Goal: Task Accomplishment & Management: Use online tool/utility

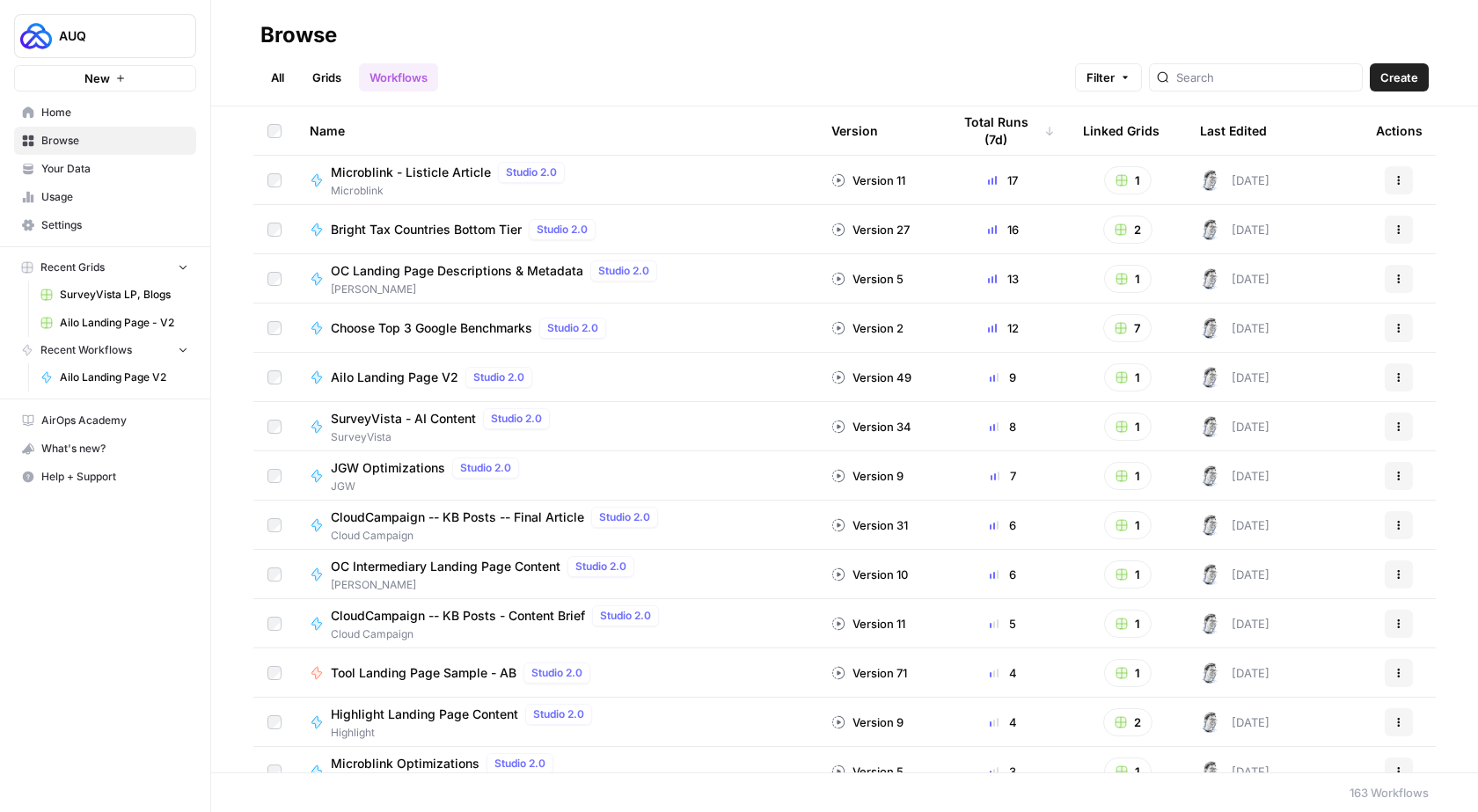
click at [330, 85] on link "Grids" at bounding box center [327, 77] width 50 height 28
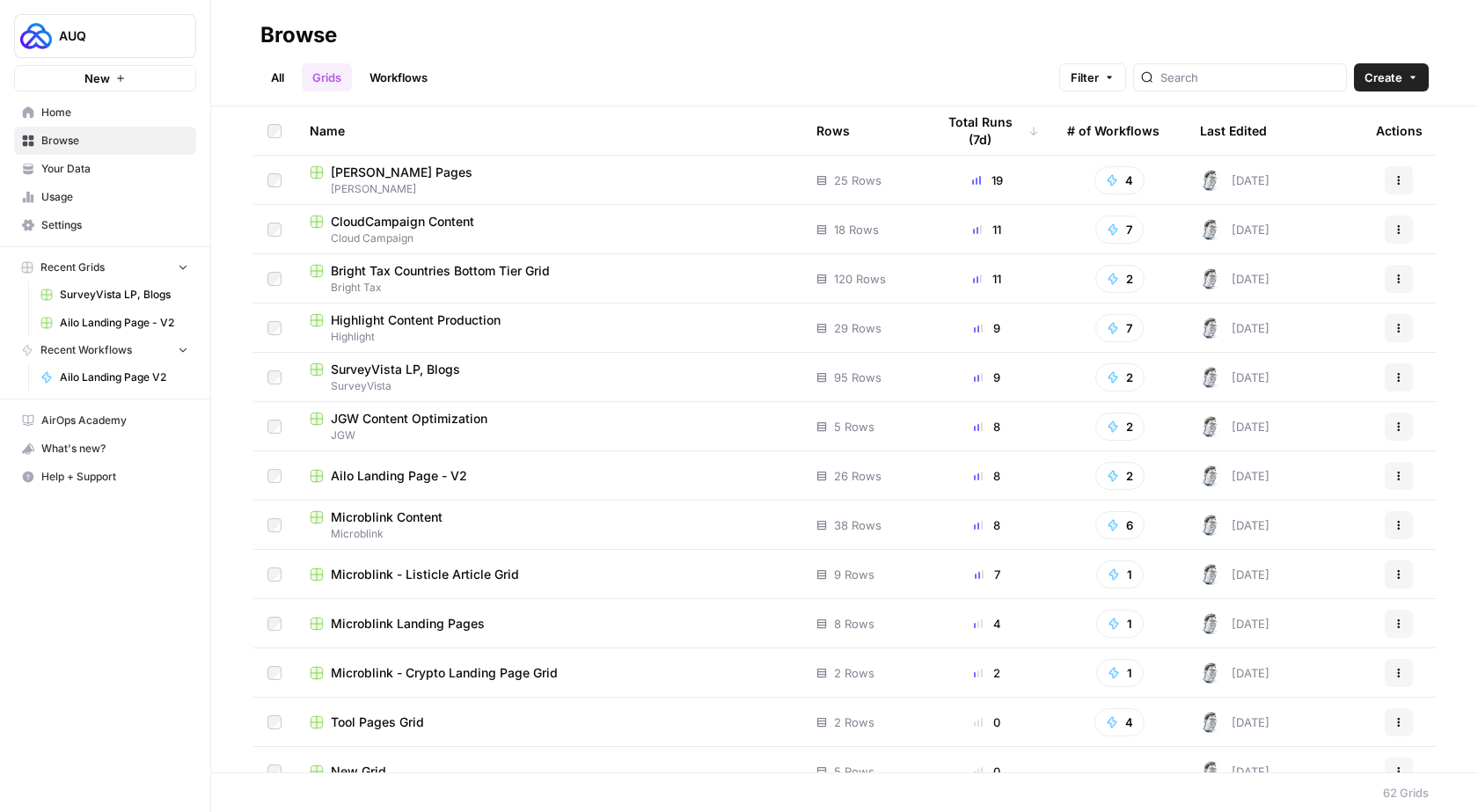
click at [375, 363] on span "SurveyVista LP, Blogs" at bounding box center [395, 369] width 129 height 17
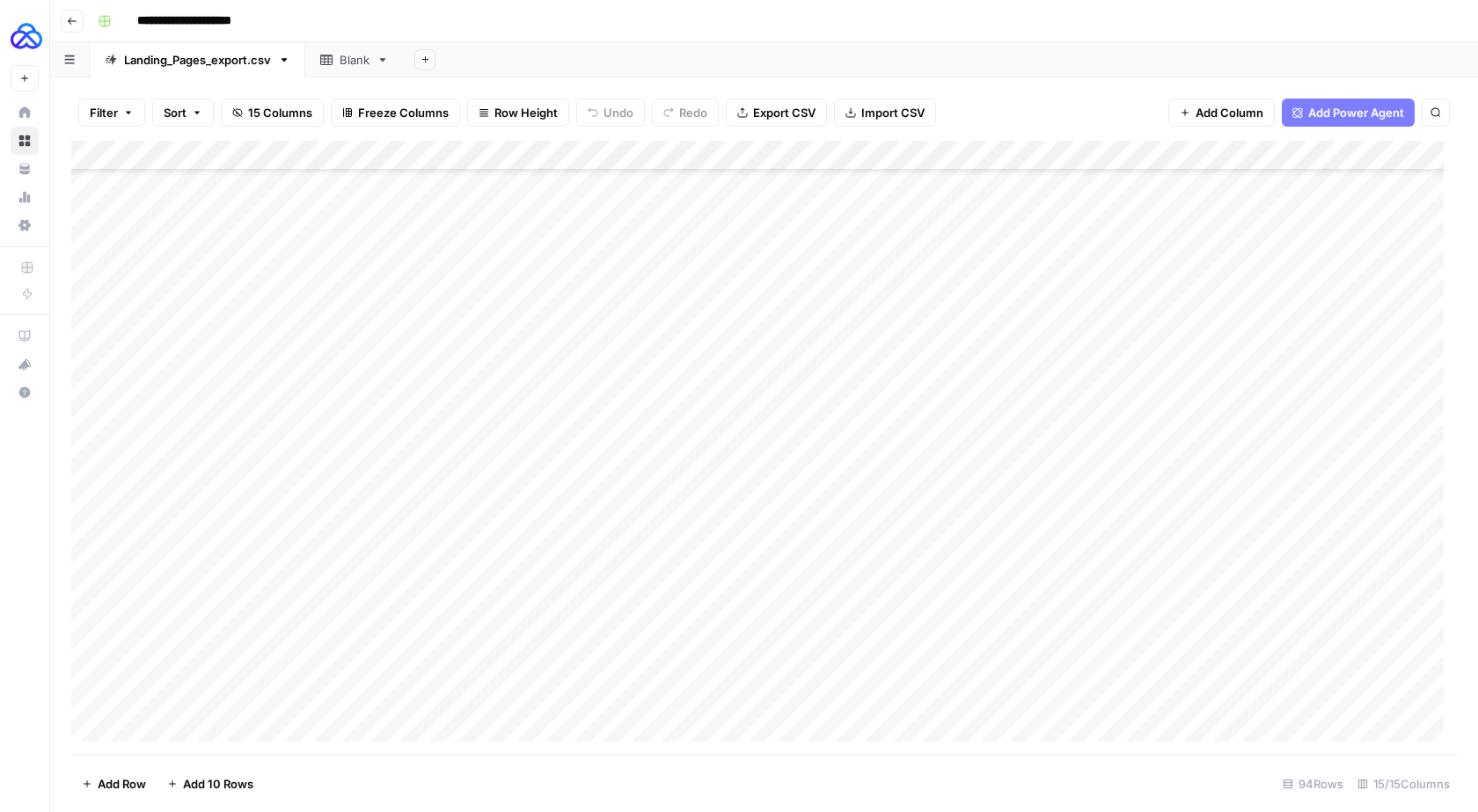
scroll to position [2268, 0]
click at [200, 720] on div "Add Column" at bounding box center [764, 447] width 1386 height 614
type textarea "******"
type textarea "**********"
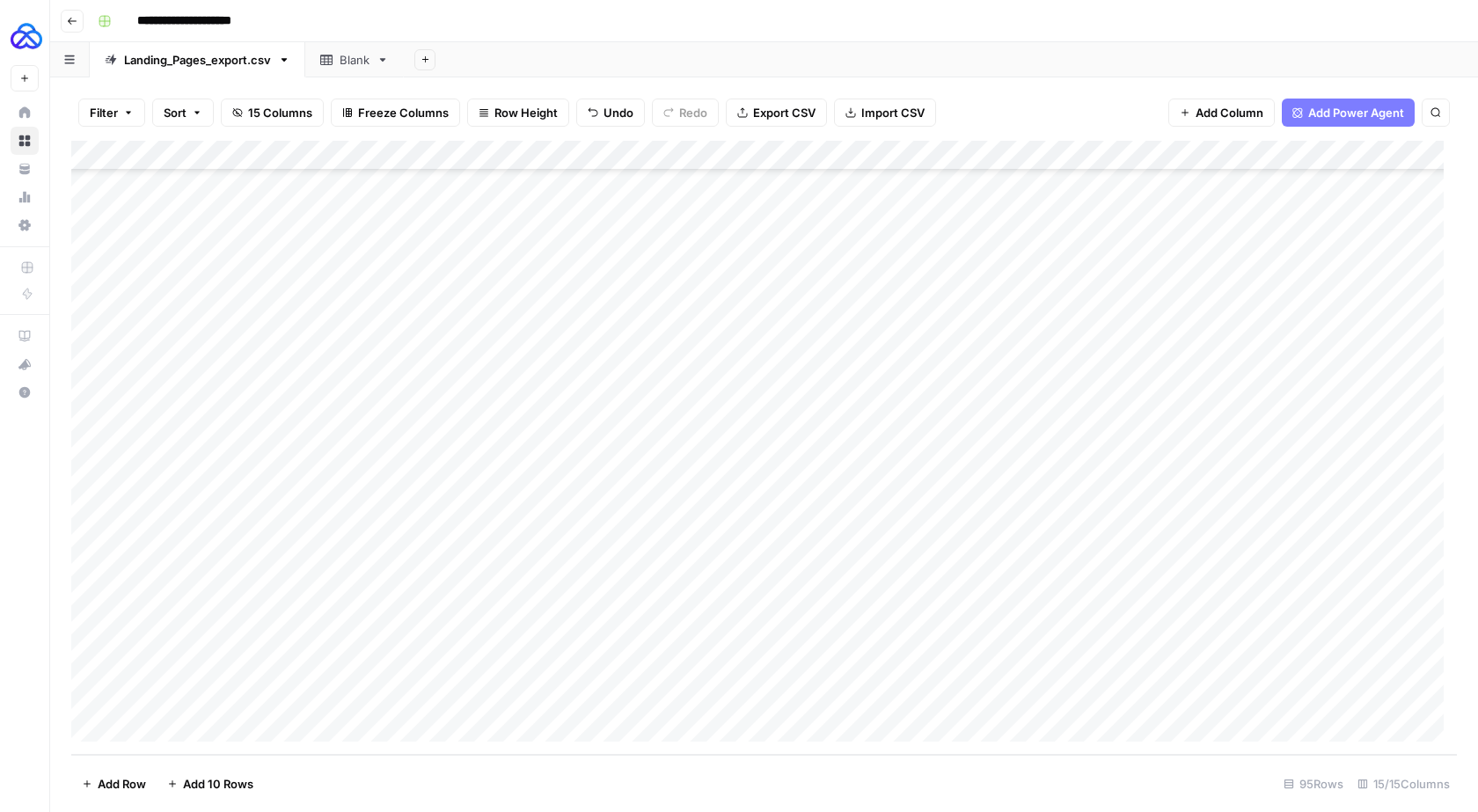
click at [1286, 707] on div "Add Column" at bounding box center [764, 447] width 1386 height 614
click at [723, 703] on div "Add Column" at bounding box center [764, 447] width 1386 height 614
type textarea "**********"
click at [979, 702] on div "Add Column" at bounding box center [764, 447] width 1386 height 614
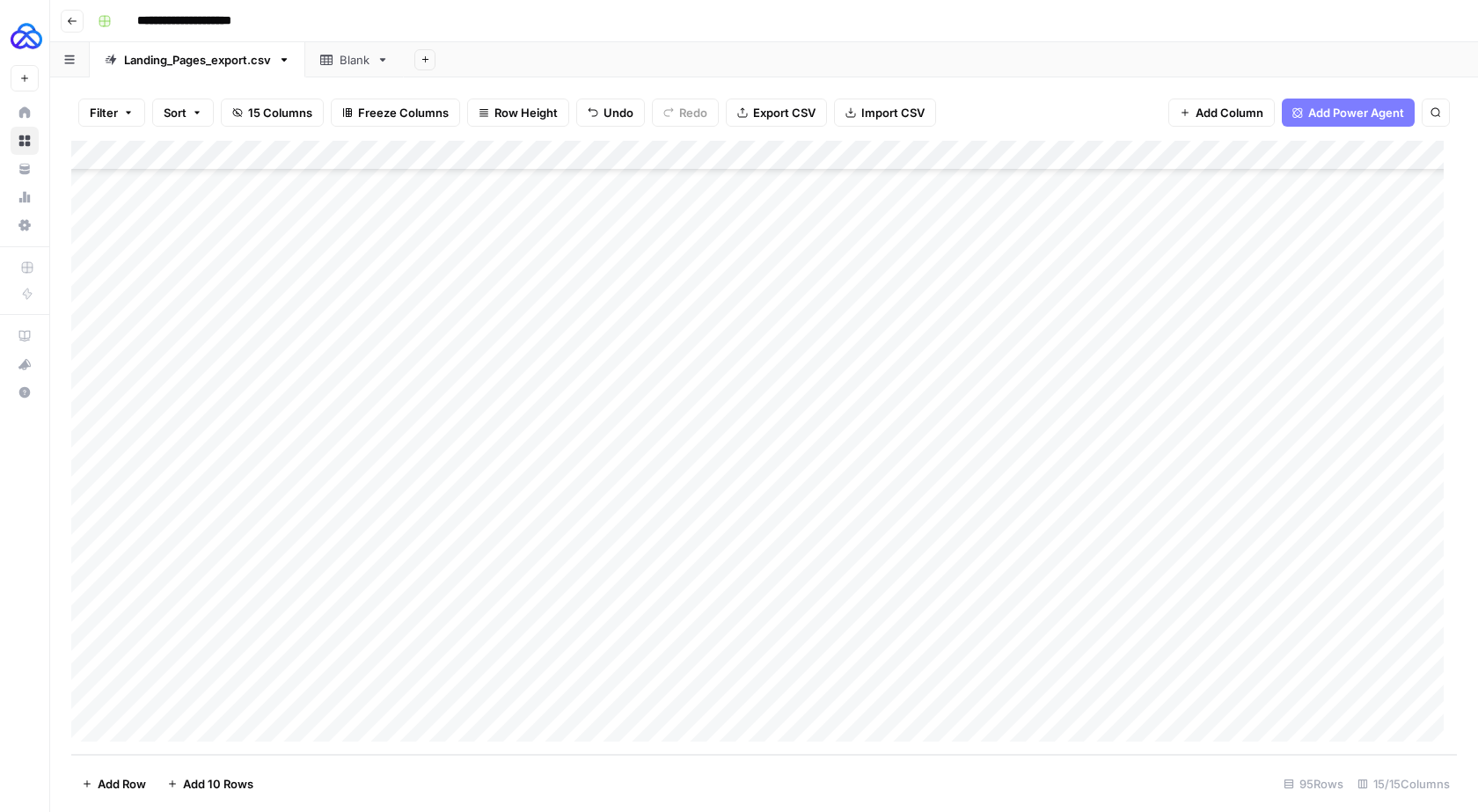
click at [1172, 700] on div "Add Column" at bounding box center [764, 447] width 1386 height 614
click at [1317, 673] on div "Add Column" at bounding box center [764, 447] width 1386 height 614
drag, startPoint x: 1344, startPoint y: 683, endPoint x: 1344, endPoint y: 700, distance: 17.0
click at [1344, 700] on div "Add Column" at bounding box center [764, 447] width 1386 height 614
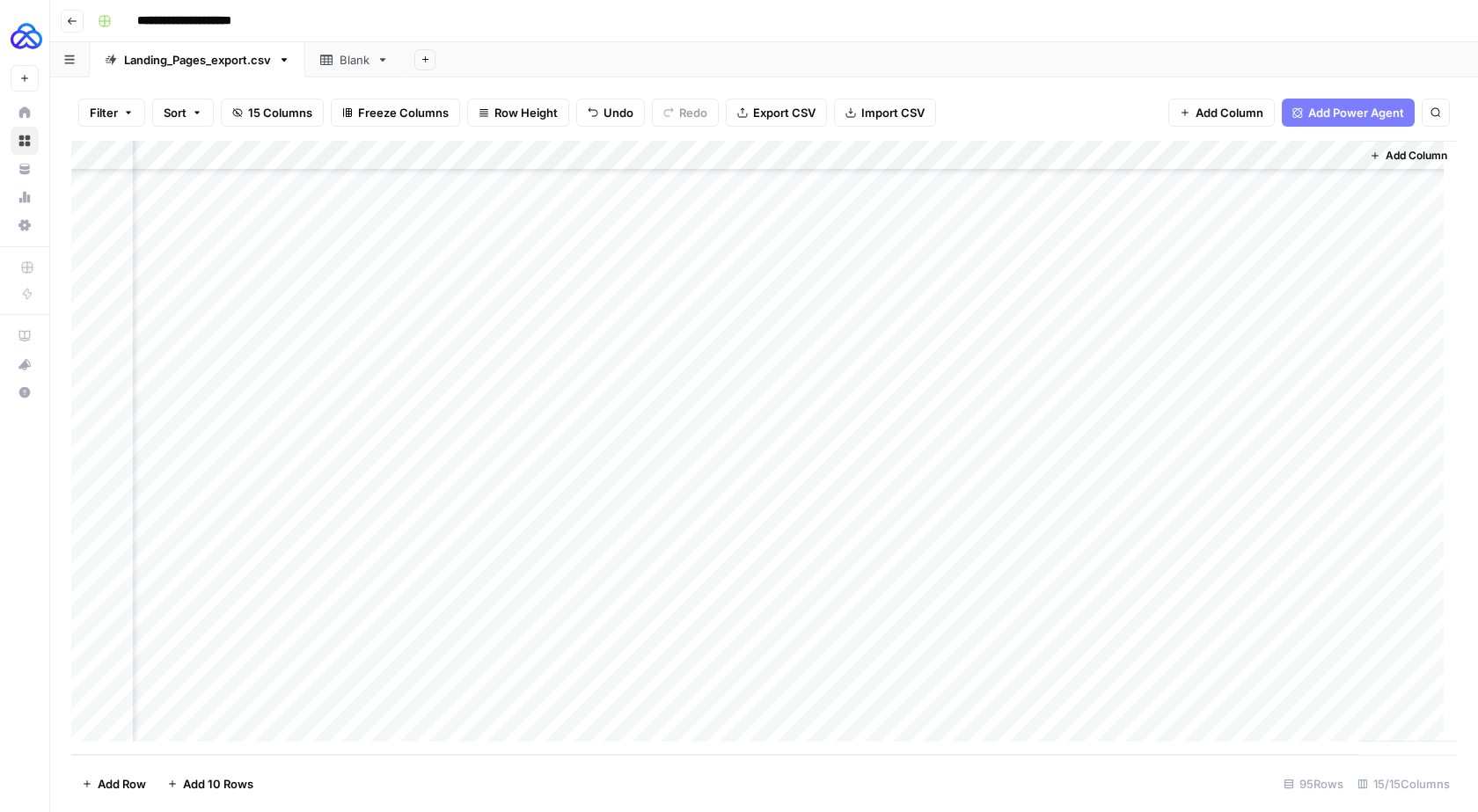
drag, startPoint x: 1342, startPoint y: 677, endPoint x: 1342, endPoint y: 694, distance: 17.0
click at [1342, 694] on div "Add Column" at bounding box center [764, 447] width 1386 height 614
click at [963, 695] on div "Add Column" at bounding box center [764, 447] width 1386 height 614
click at [1023, 695] on div "Add Column" at bounding box center [764, 447] width 1386 height 614
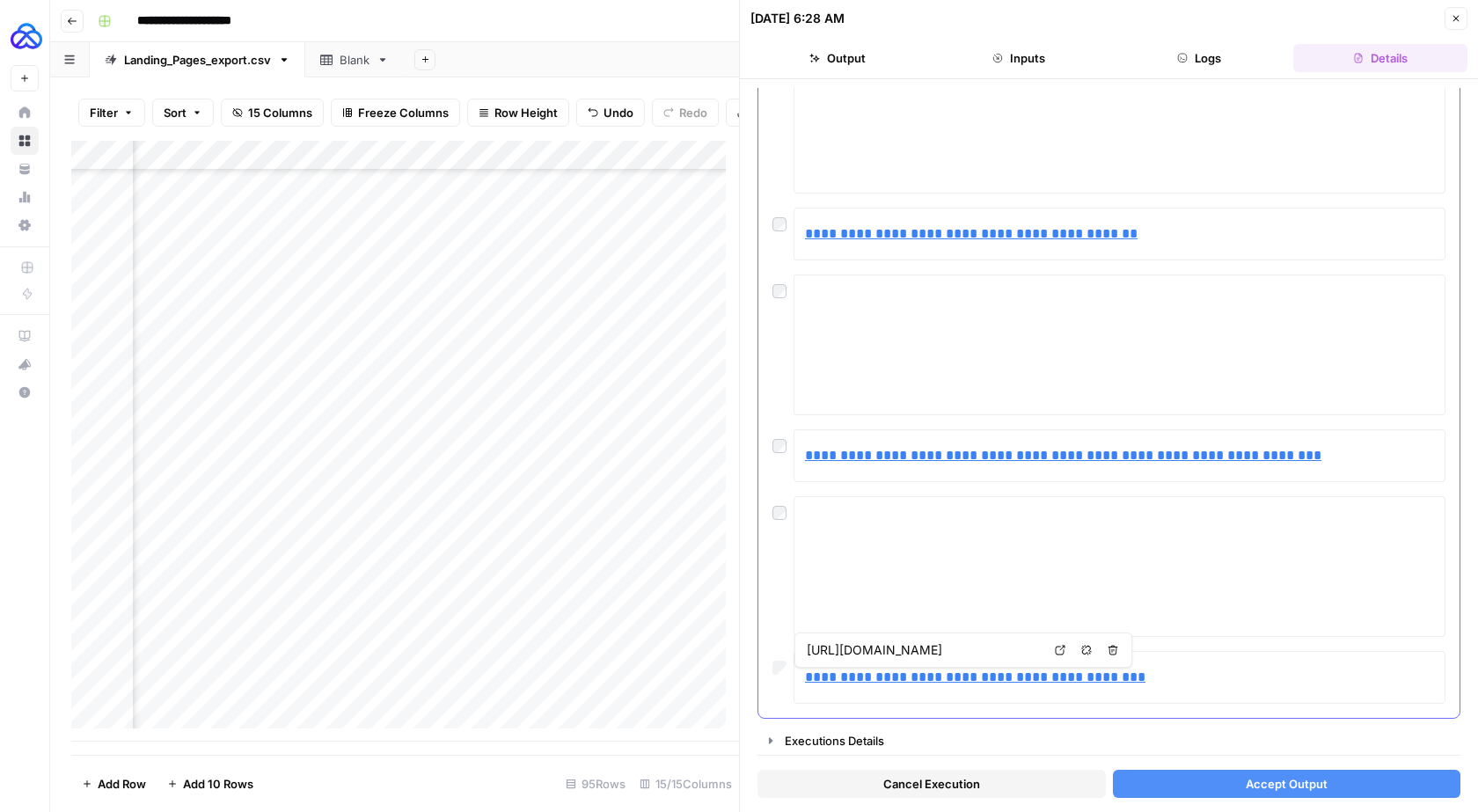
scroll to position [1676, 0]
click at [1201, 783] on button "Accept Output" at bounding box center [1287, 783] width 349 height 28
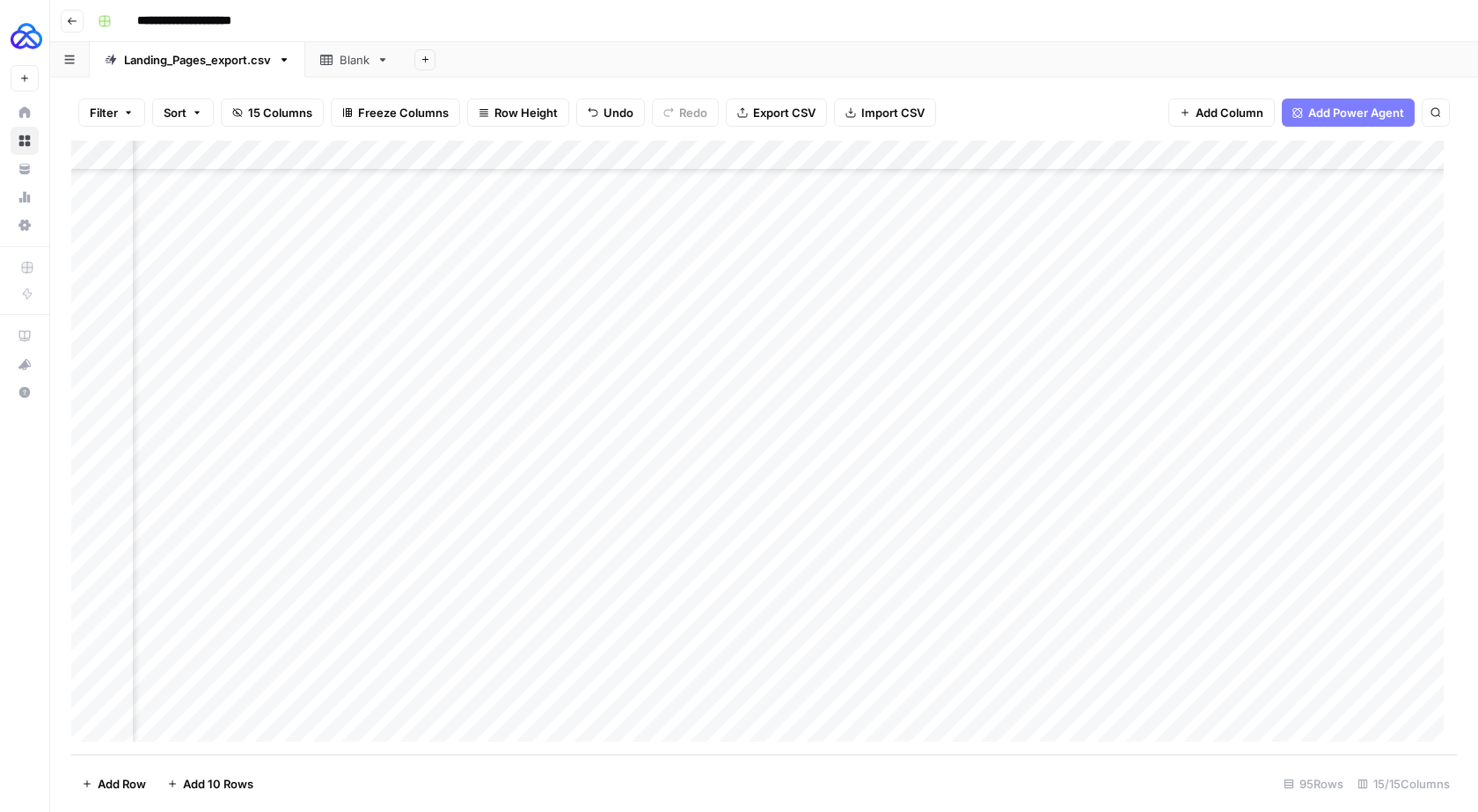
click at [999, 695] on div "Add Column" at bounding box center [764, 447] width 1386 height 614
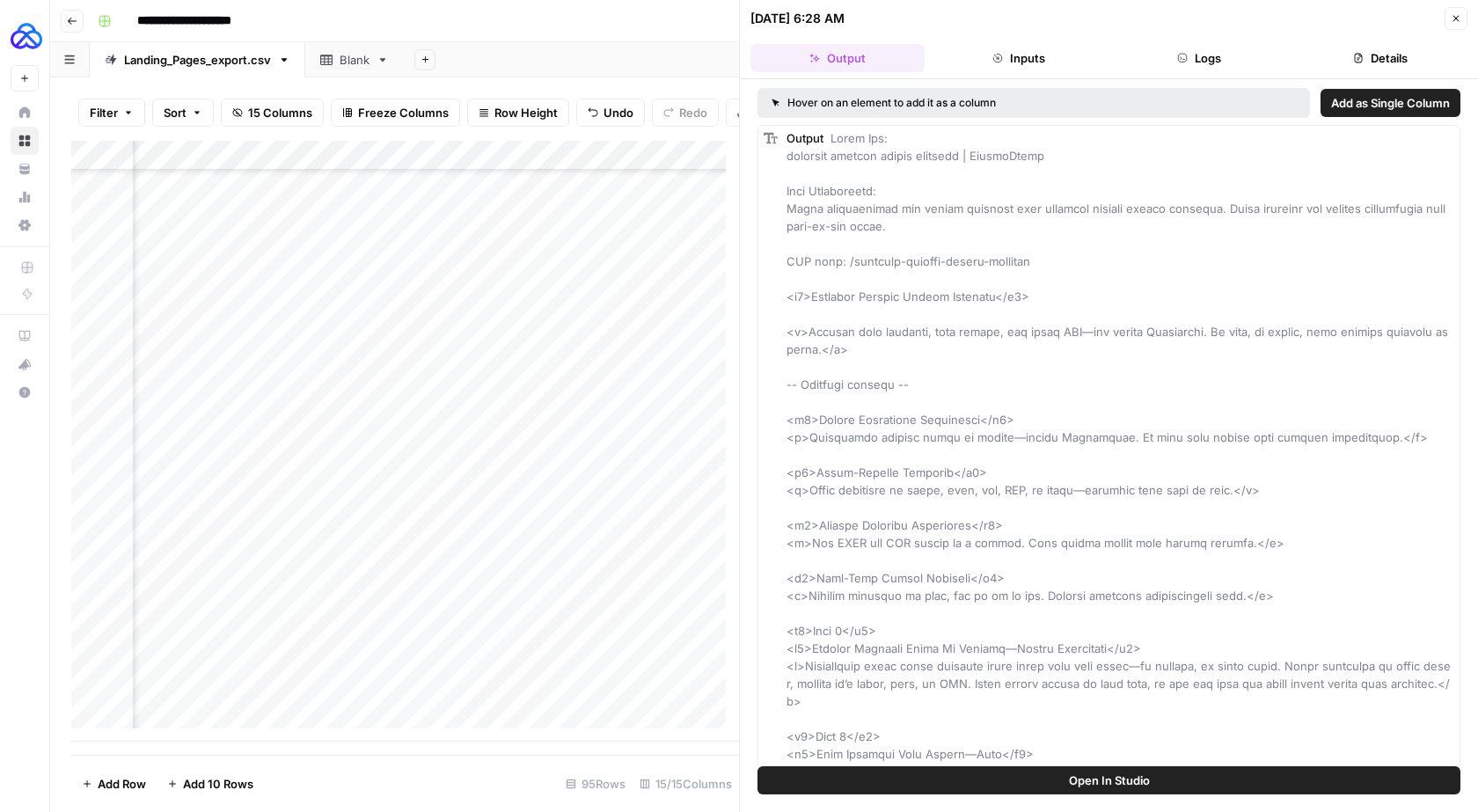
click at [1217, 54] on button "Logs" at bounding box center [1200, 58] width 174 height 28
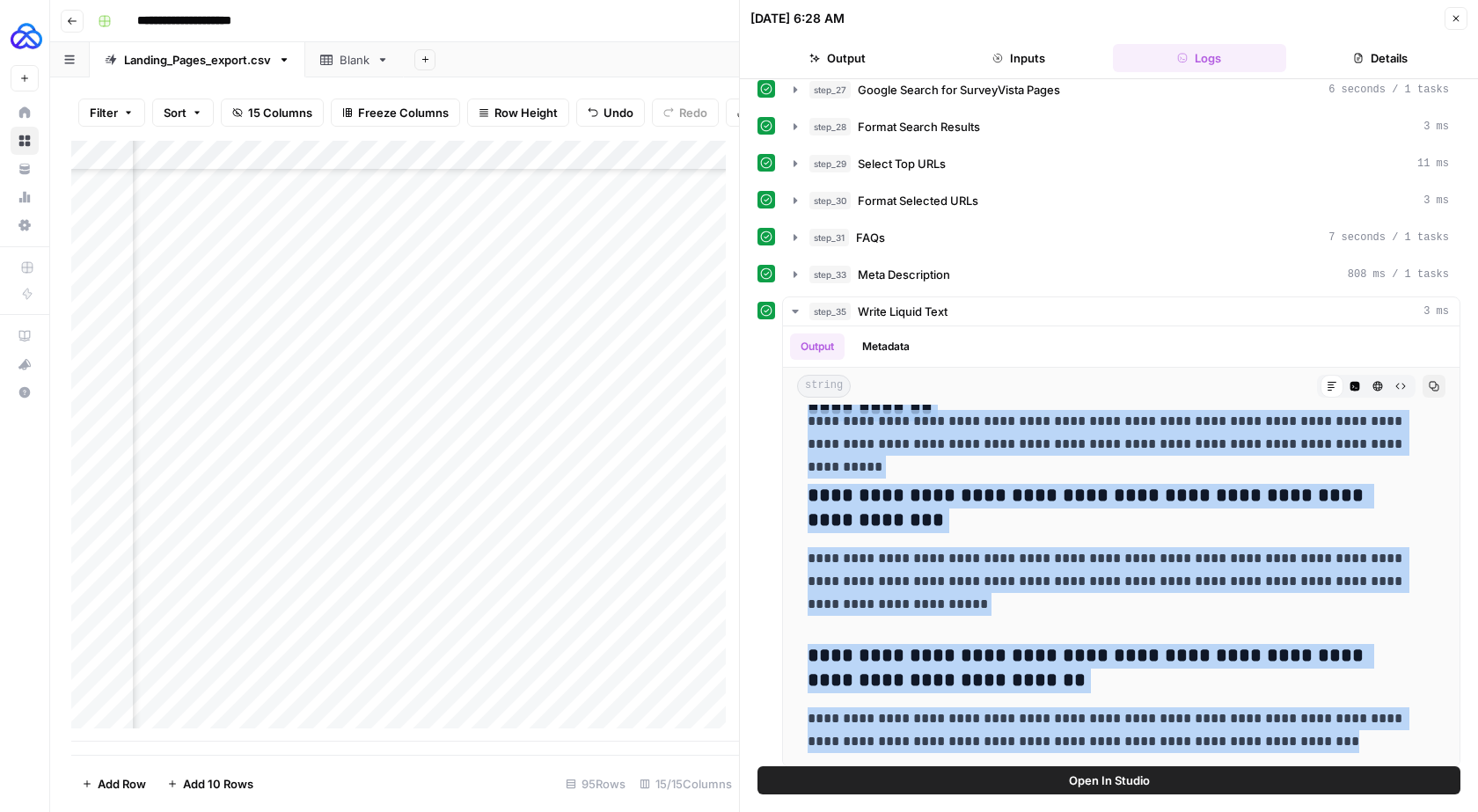
scroll to position [355, 0]
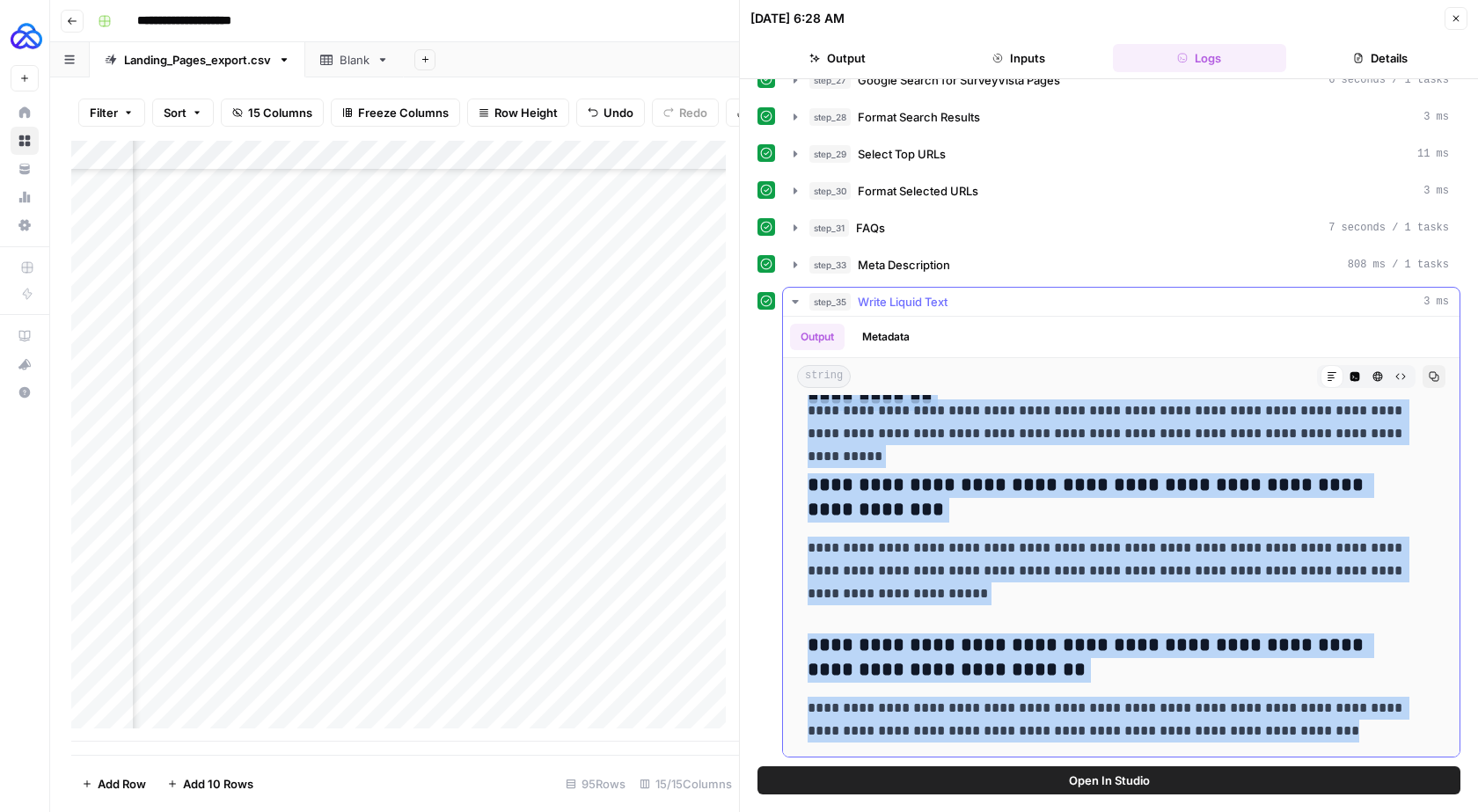
drag, startPoint x: 804, startPoint y: 509, endPoint x: 1307, endPoint y: 723, distance: 546.6
copy div "**********"
